Goal: Task Accomplishment & Management: Use online tool/utility

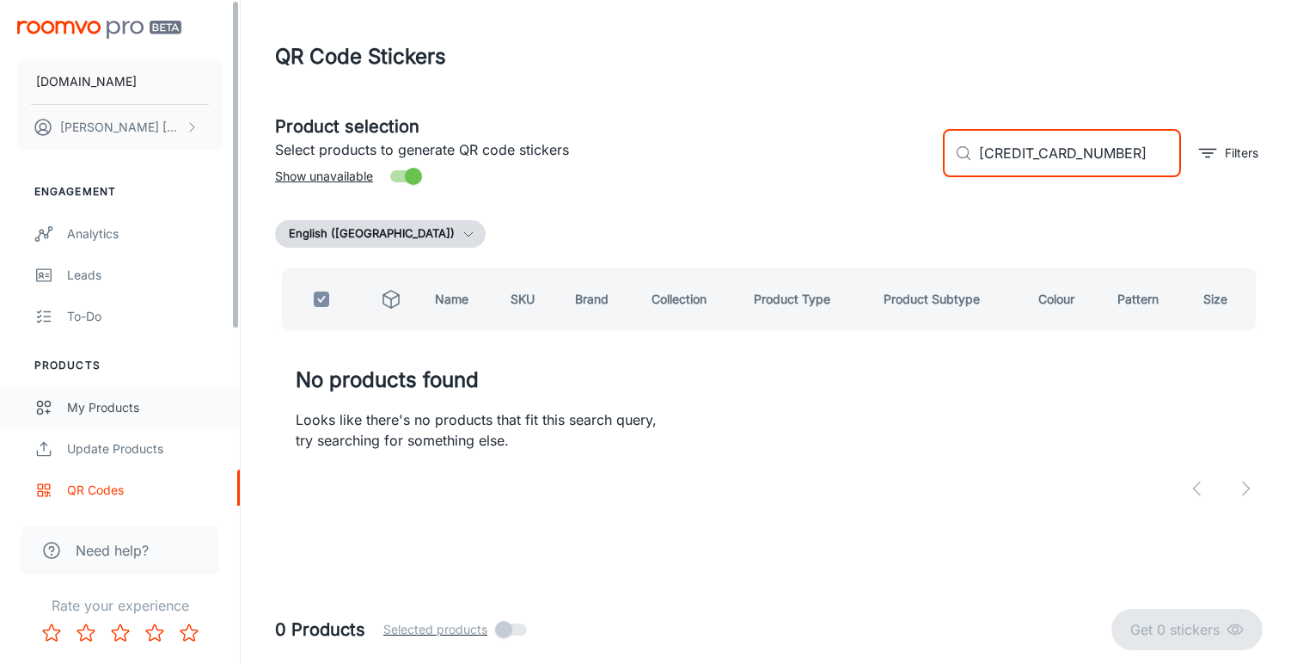
type input "[CREDIT_CARD_NUMBER]"
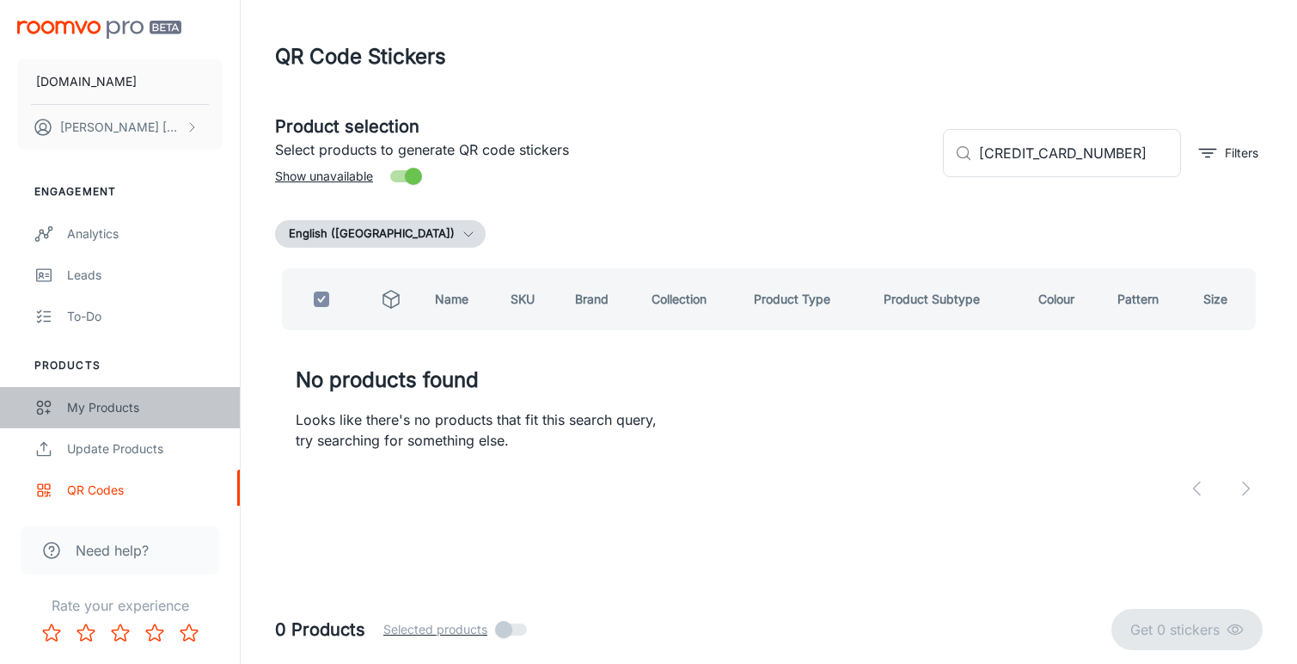
click at [117, 415] on div "My Products" at bounding box center [145, 407] width 156 height 19
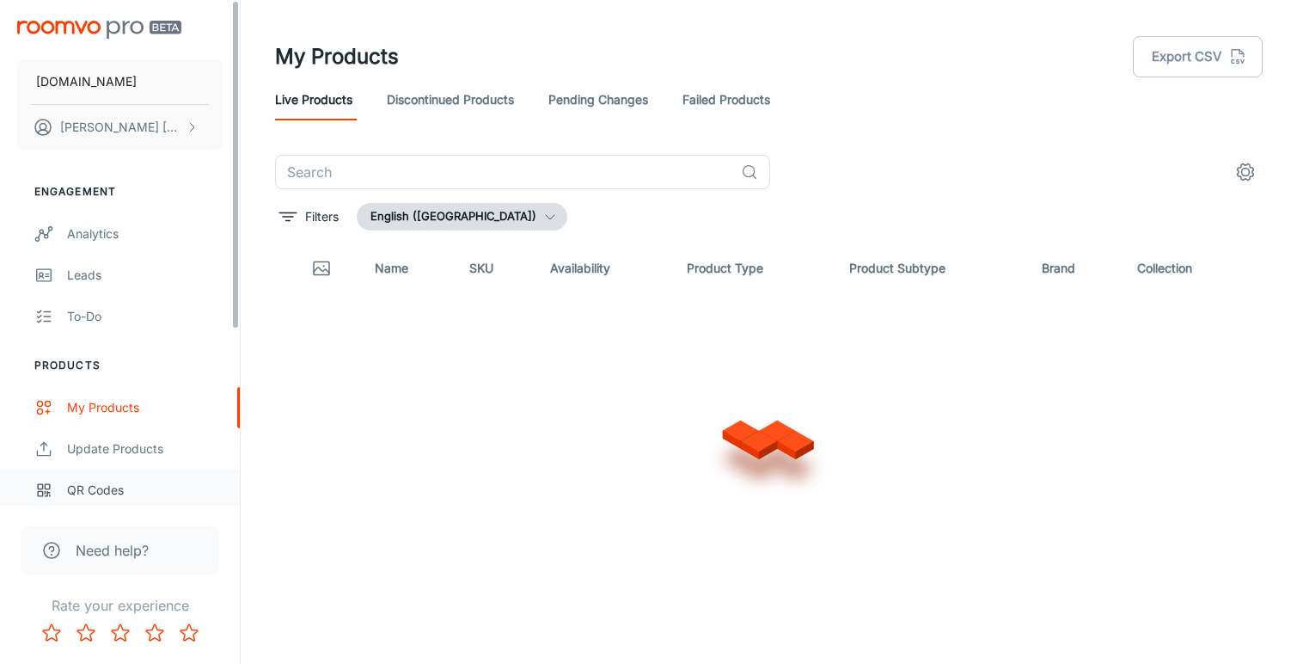
click at [118, 487] on div "QR Codes" at bounding box center [145, 490] width 156 height 19
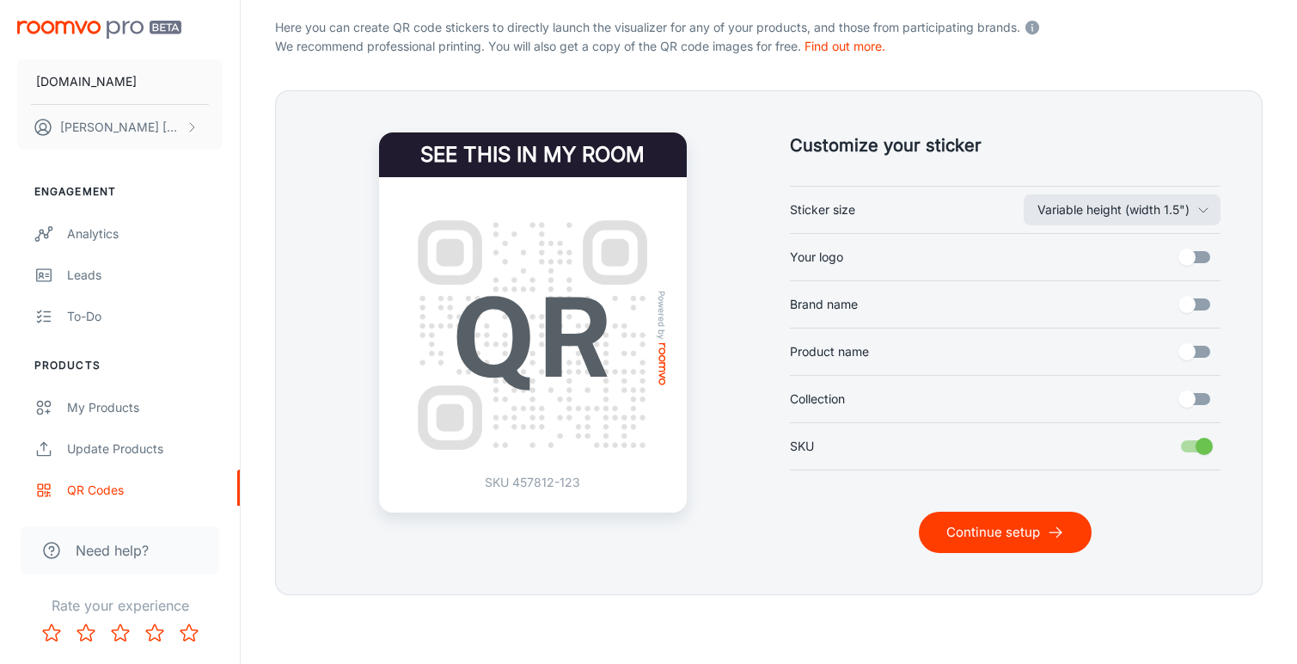
click at [965, 524] on button "Continue setup" at bounding box center [1005, 532] width 173 height 41
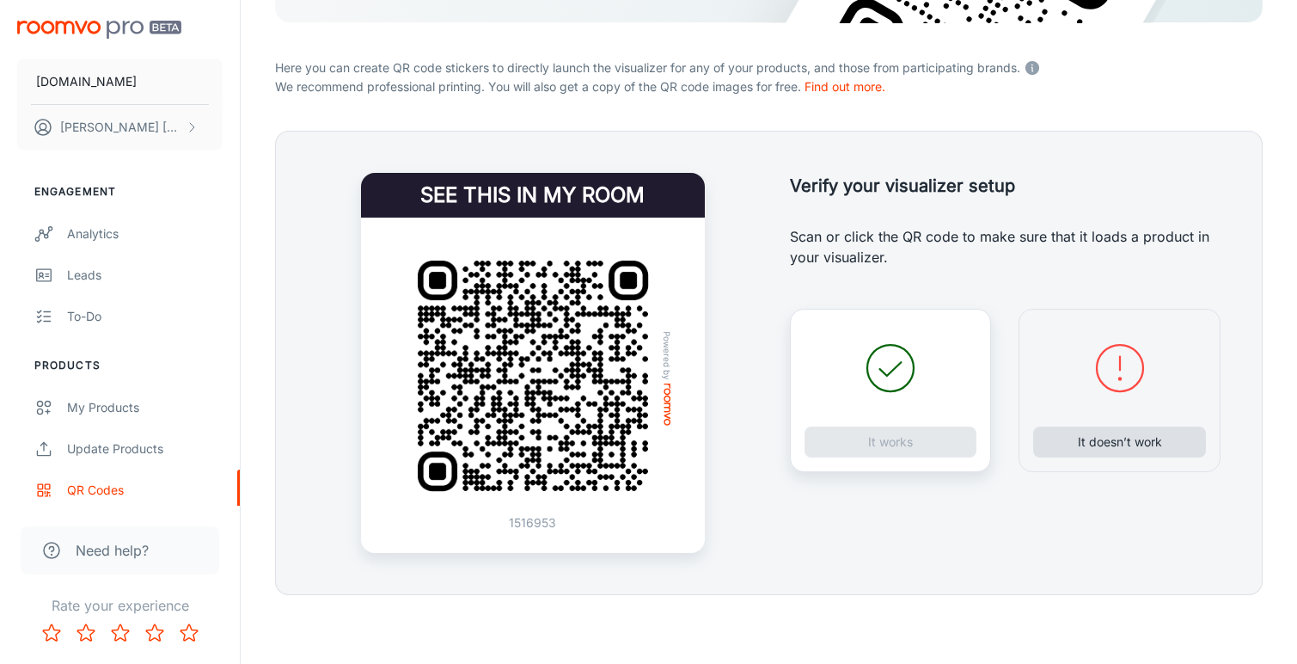
scroll to position [312, 0]
click at [1101, 433] on button "It doesn’t work" at bounding box center [1119, 441] width 173 height 31
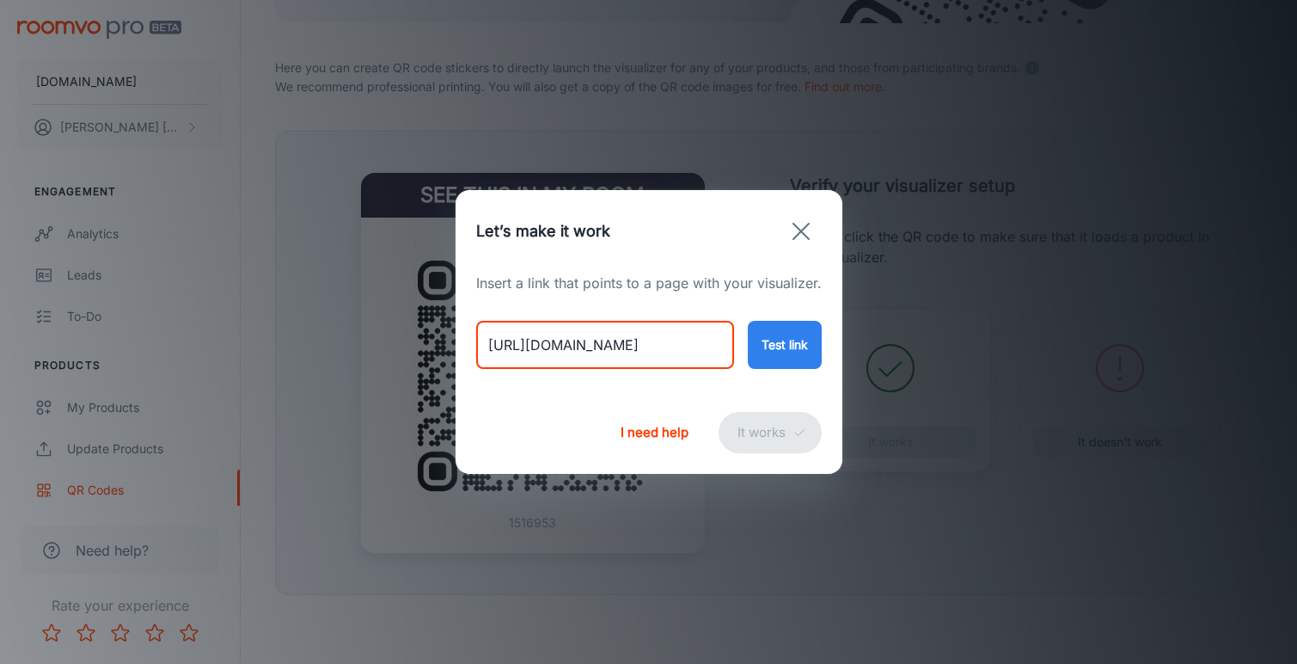
click at [595, 335] on input "[URL][DOMAIN_NAME]" at bounding box center [605, 345] width 258 height 48
paste input "damask-al-2e-12538351253835"
type input "[URL][DOMAIN_NAME]"
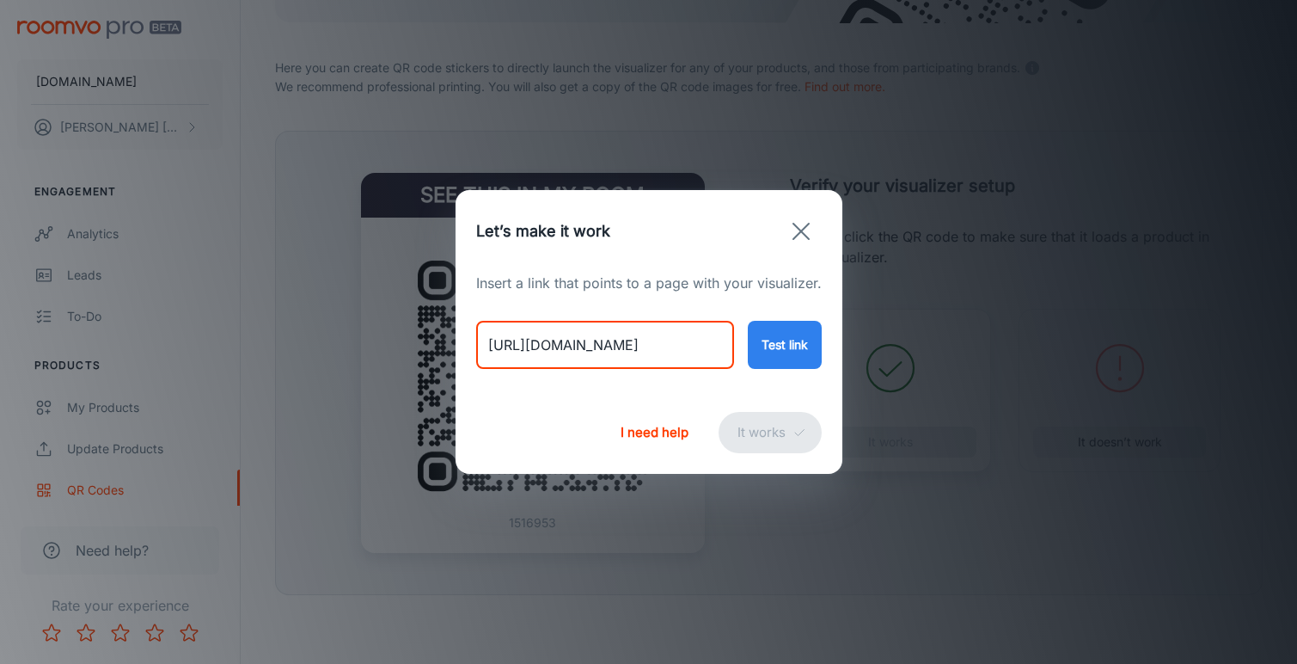
click at [773, 341] on button "Test link" at bounding box center [785, 345] width 74 height 48
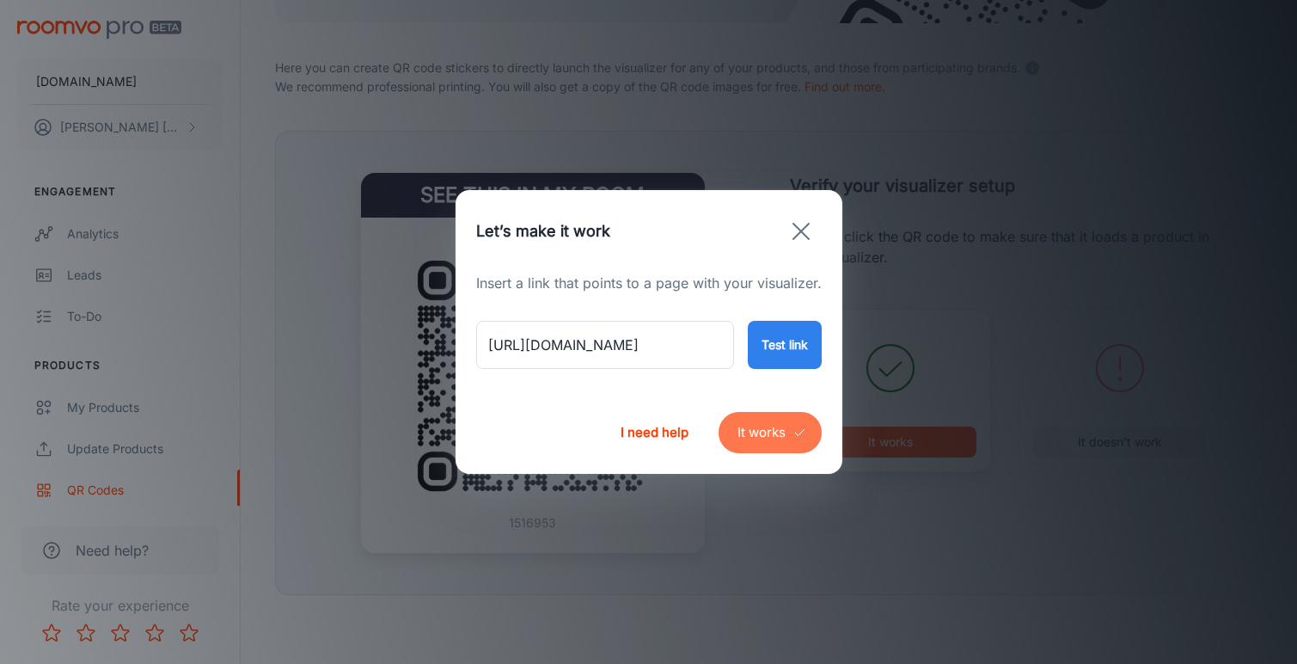
click at [772, 436] on button "It works" at bounding box center [770, 432] width 103 height 41
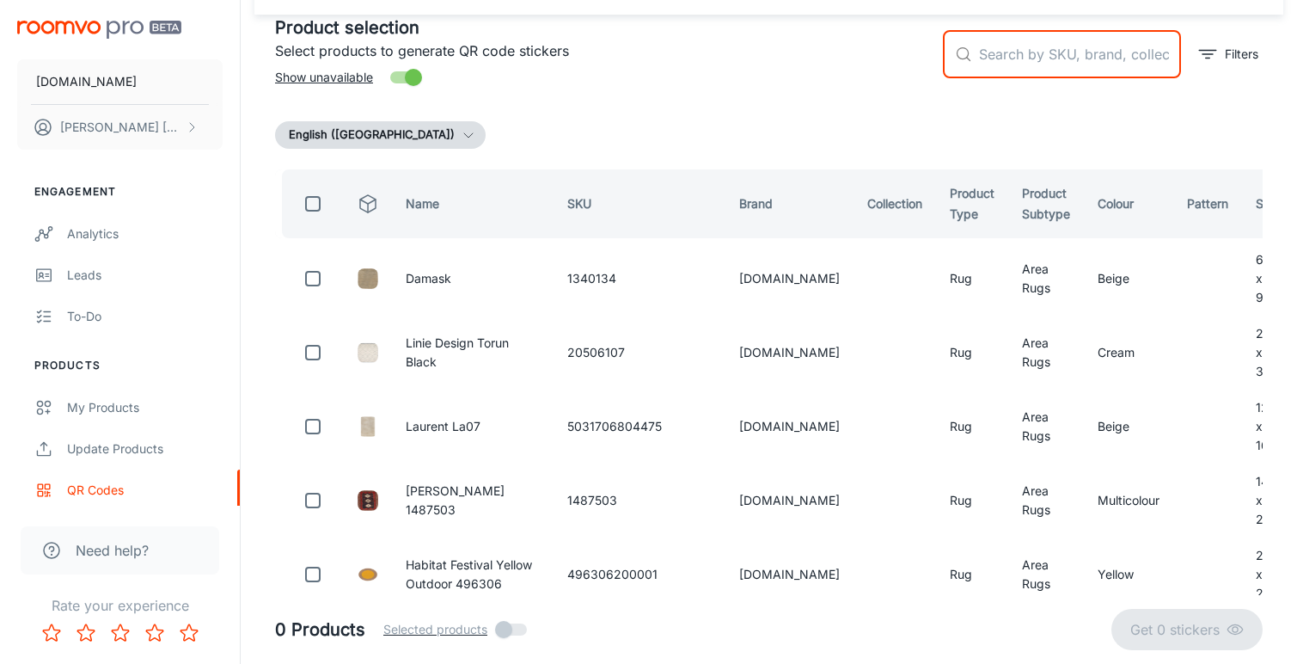
click at [995, 58] on input "text" at bounding box center [1080, 54] width 202 height 48
paste input "1253835"
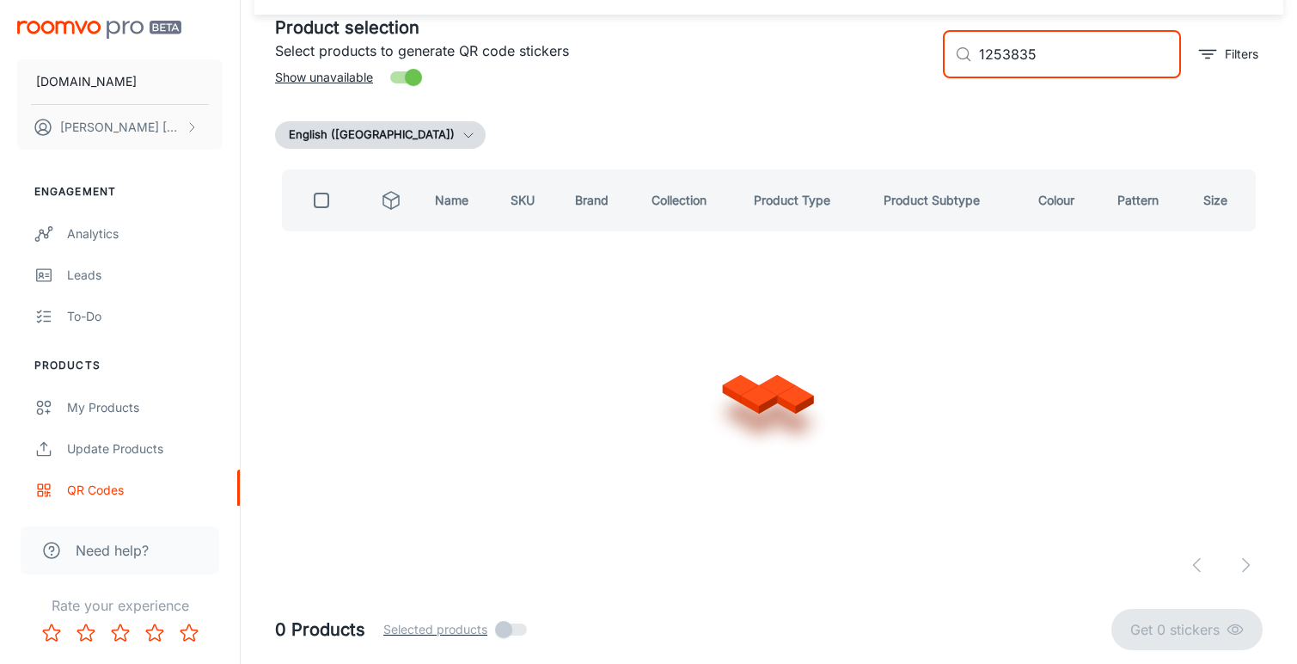
scroll to position [0, 0]
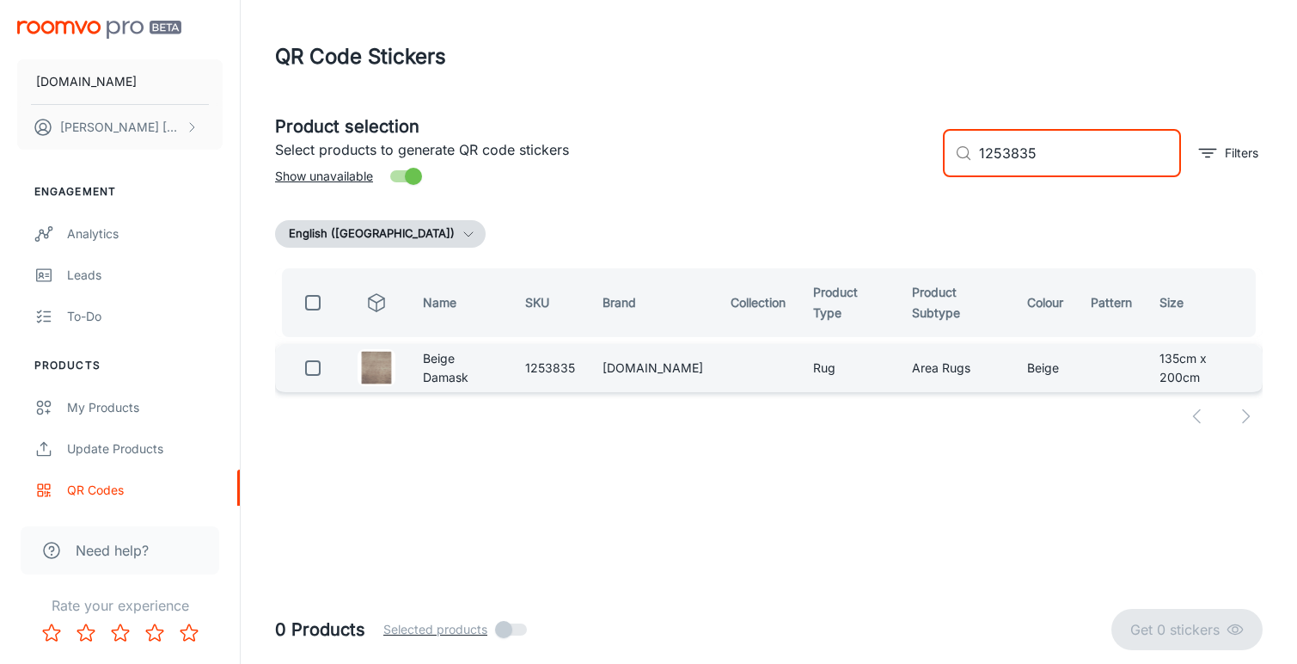
type input "1253835"
click at [307, 362] on input "checkbox" at bounding box center [313, 368] width 34 height 34
checkbox input "true"
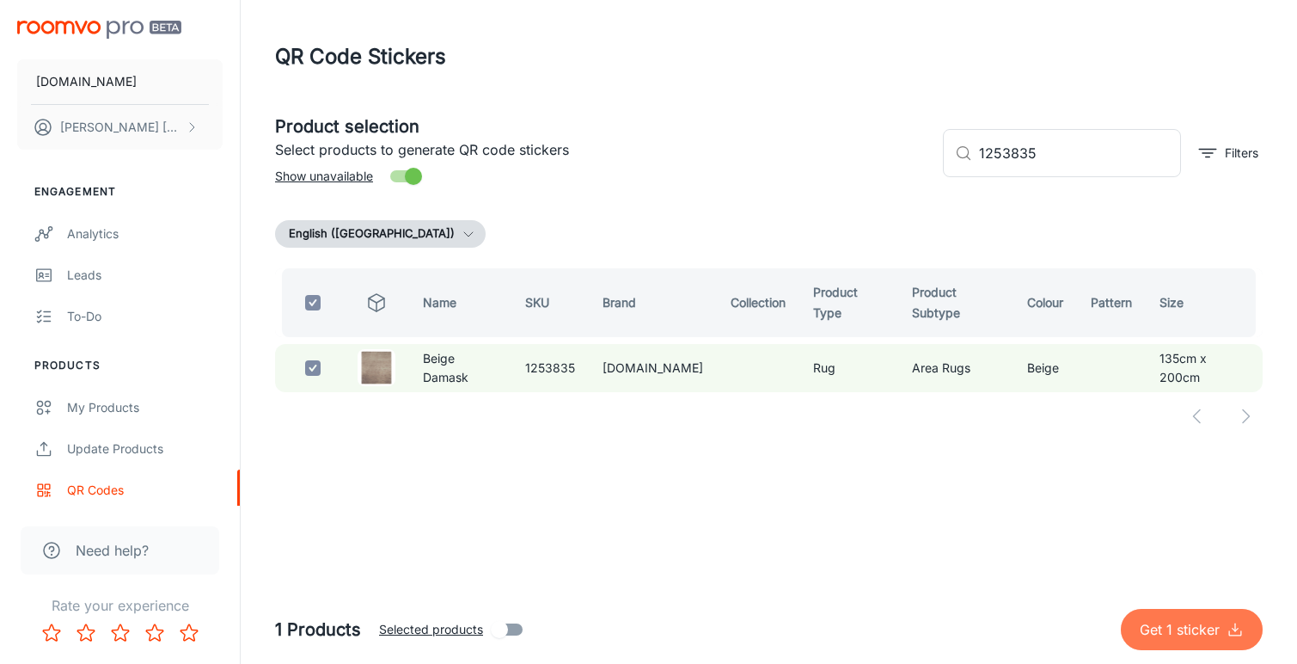
click at [1165, 638] on p "Get 1 sticker" at bounding box center [1183, 629] width 87 height 21
checkbox input "false"
